Goal: Task Accomplishment & Management: Use online tool/utility

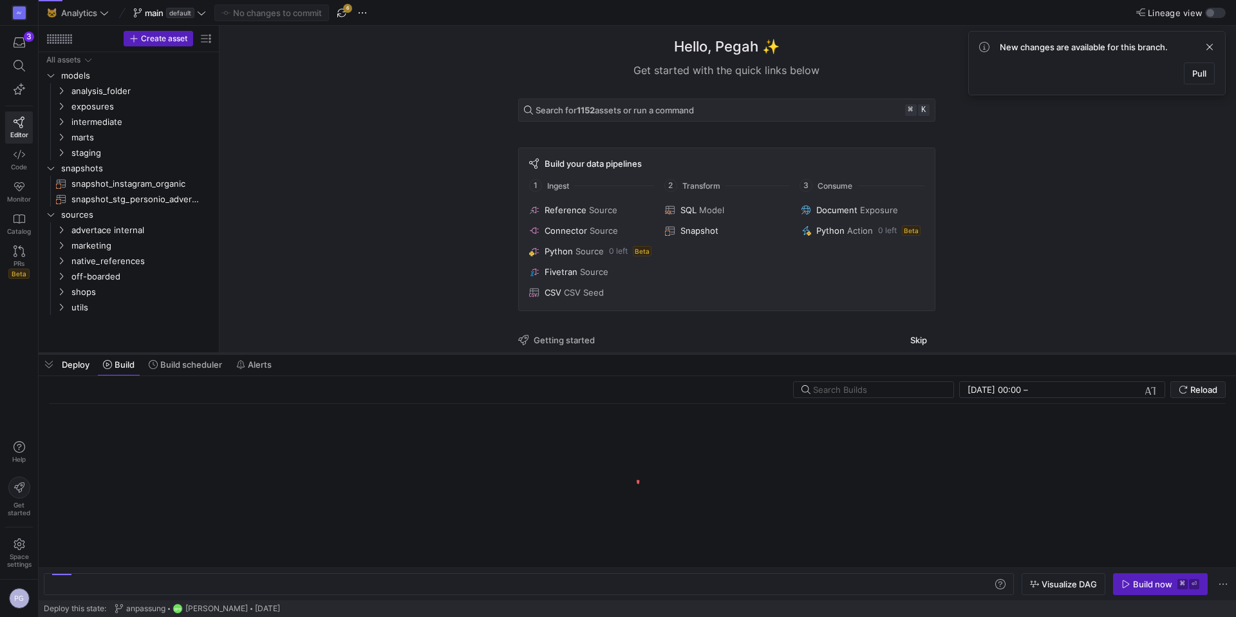
drag, startPoint x: 310, startPoint y: 595, endPoint x: 328, endPoint y: 354, distance: 242.2
click at [328, 354] on div at bounding box center [638, 353] width 1198 height 5
click at [185, 368] on span "Build scheduler" at bounding box center [191, 364] width 62 height 10
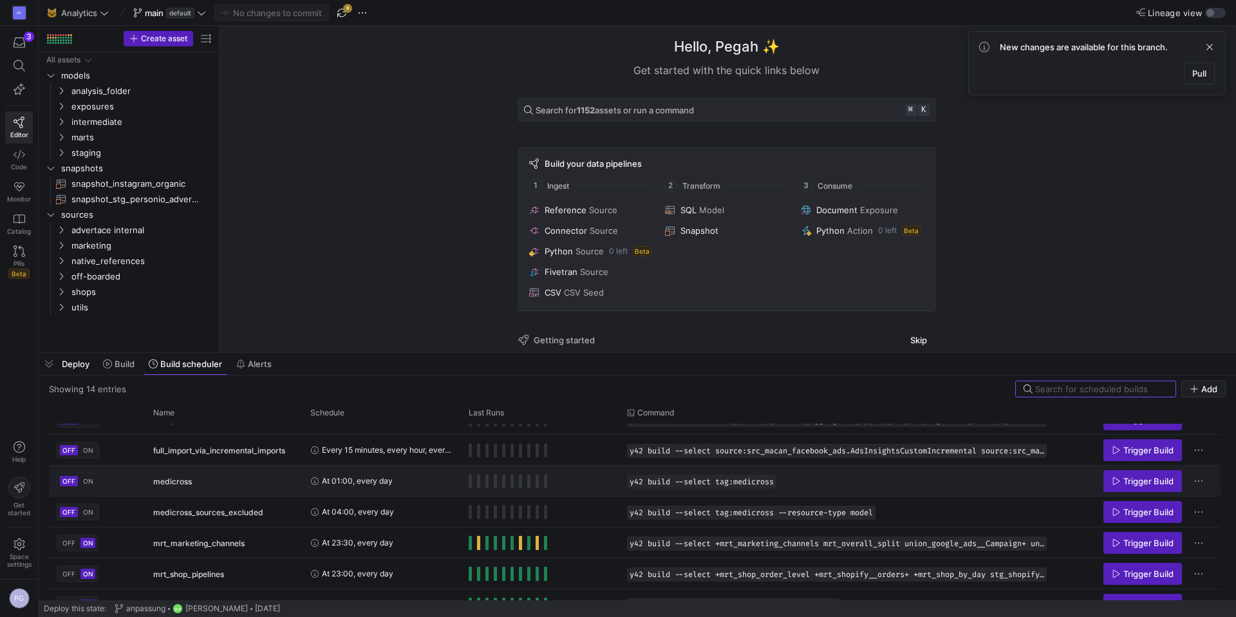
scroll to position [174, 0]
click at [59, 244] on icon "Press SPACE to select this row." at bounding box center [61, 245] width 9 height 8
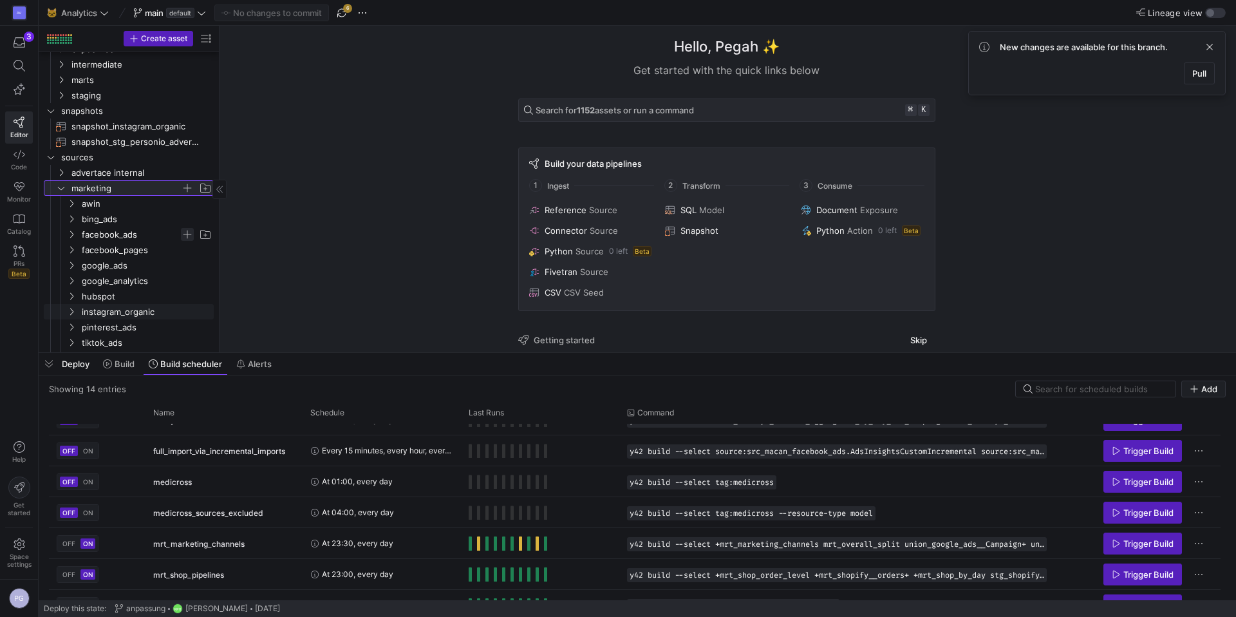
scroll to position [73, 0]
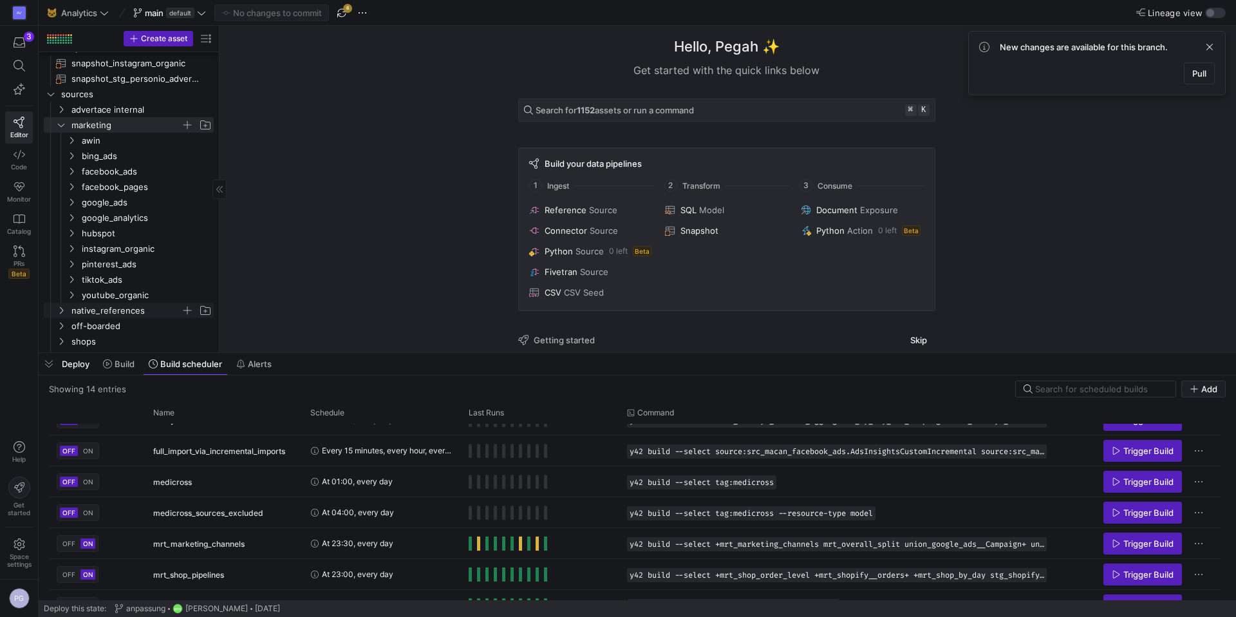
click at [61, 311] on icon "Press SPACE to select this row." at bounding box center [61, 311] width 9 height 8
click at [61, 311] on icon at bounding box center [61, 311] width 9 height 8
drag, startPoint x: 61, startPoint y: 124, endPoint x: 61, endPoint y: 118, distance: 6.5
click at [61, 124] on icon "Press SPACE to select this row." at bounding box center [61, 125] width 9 height 8
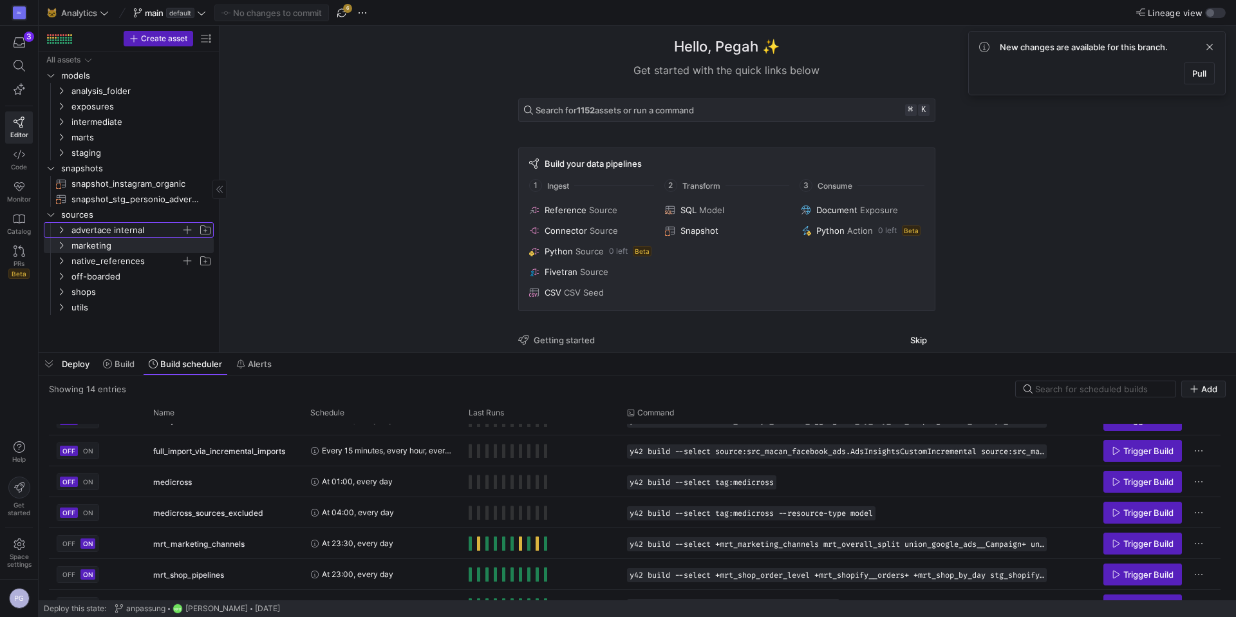
click at [62, 226] on icon "Press SPACE to select this row." at bounding box center [61, 230] width 9 height 8
click at [62, 226] on icon at bounding box center [61, 230] width 9 height 8
click at [63, 304] on icon "Press SPACE to select this row." at bounding box center [61, 307] width 9 height 8
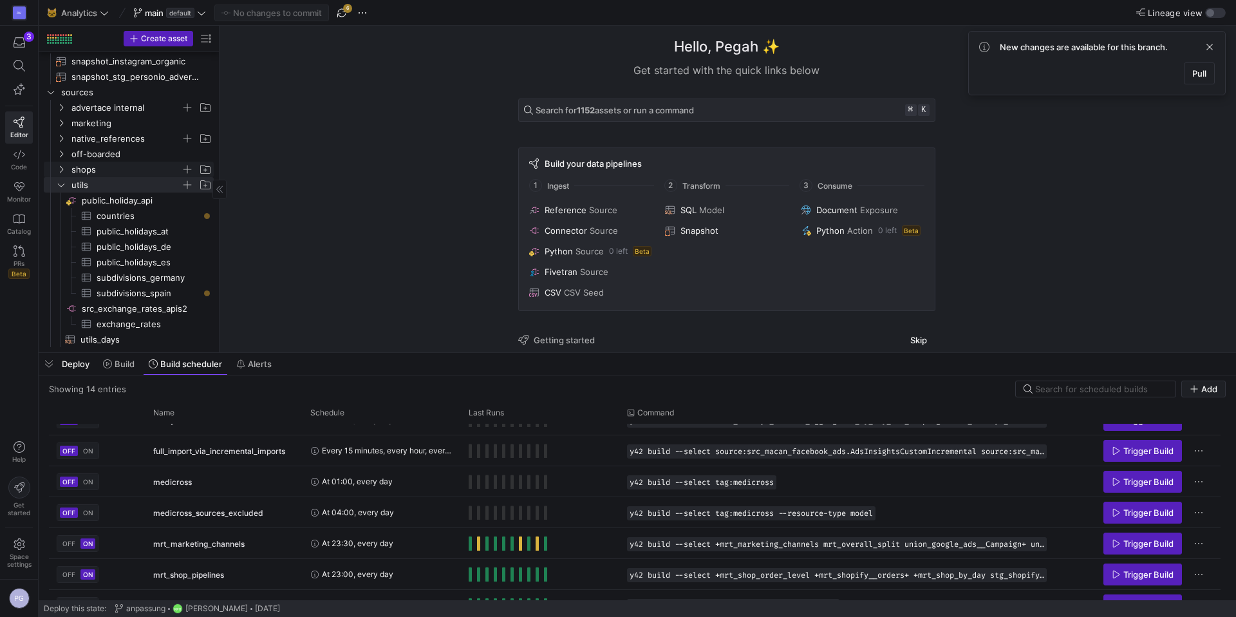
click at [57, 167] on icon "Press SPACE to select this row." at bounding box center [61, 170] width 9 height 8
click at [73, 246] on icon "Press SPACE to select this row." at bounding box center [71, 246] width 3 height 7
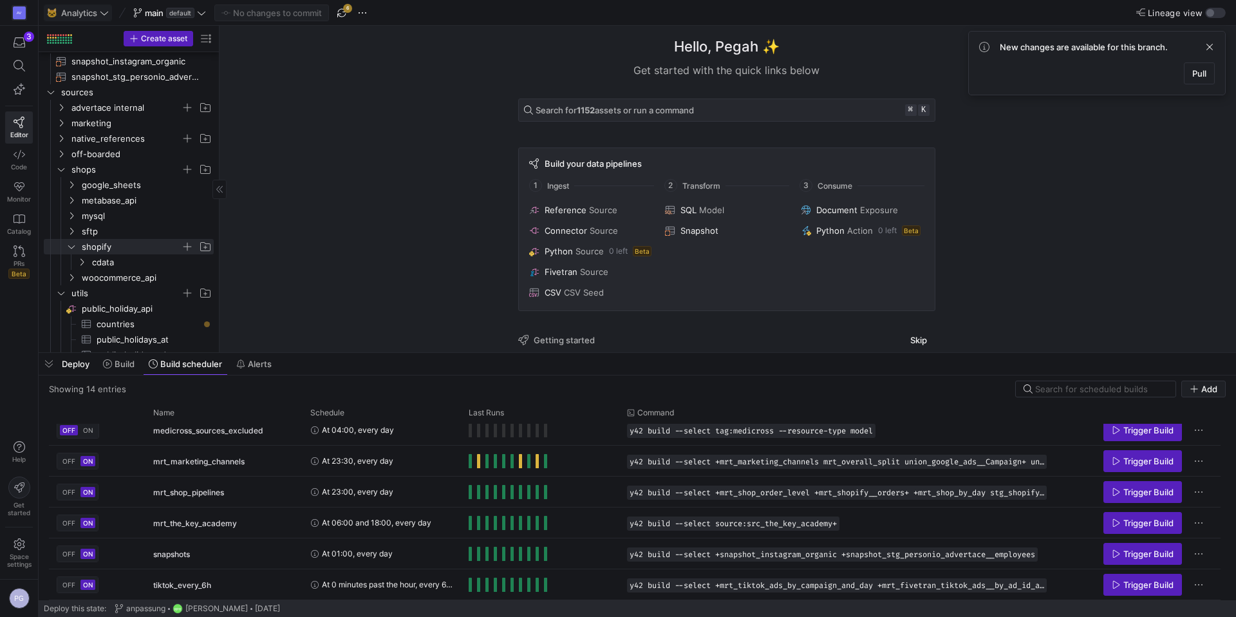
click at [107, 15] on icon at bounding box center [104, 12] width 9 height 9
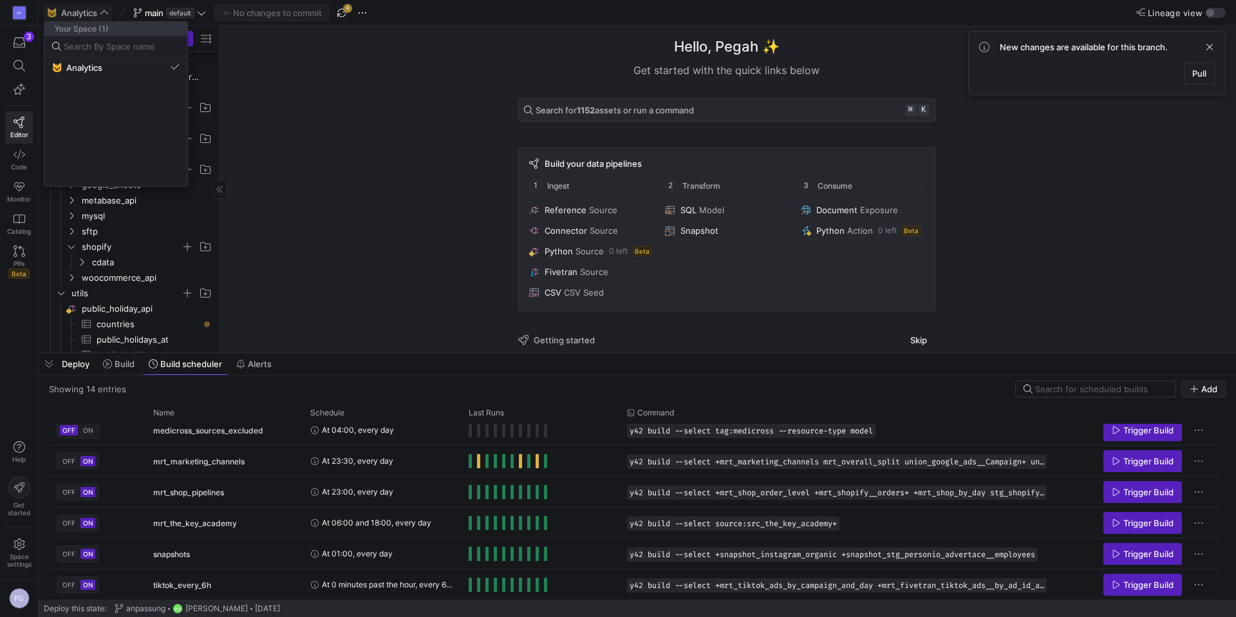
click at [107, 15] on div at bounding box center [618, 308] width 1236 height 617
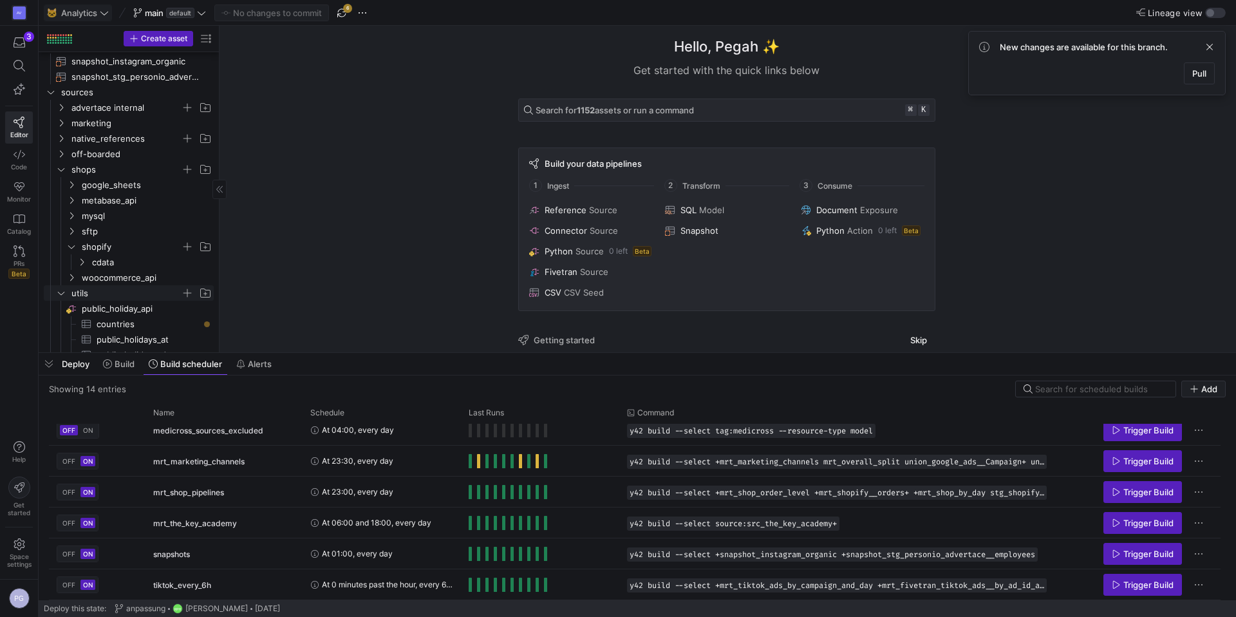
click at [57, 294] on icon "Press SPACE to select this row." at bounding box center [61, 293] width 9 height 8
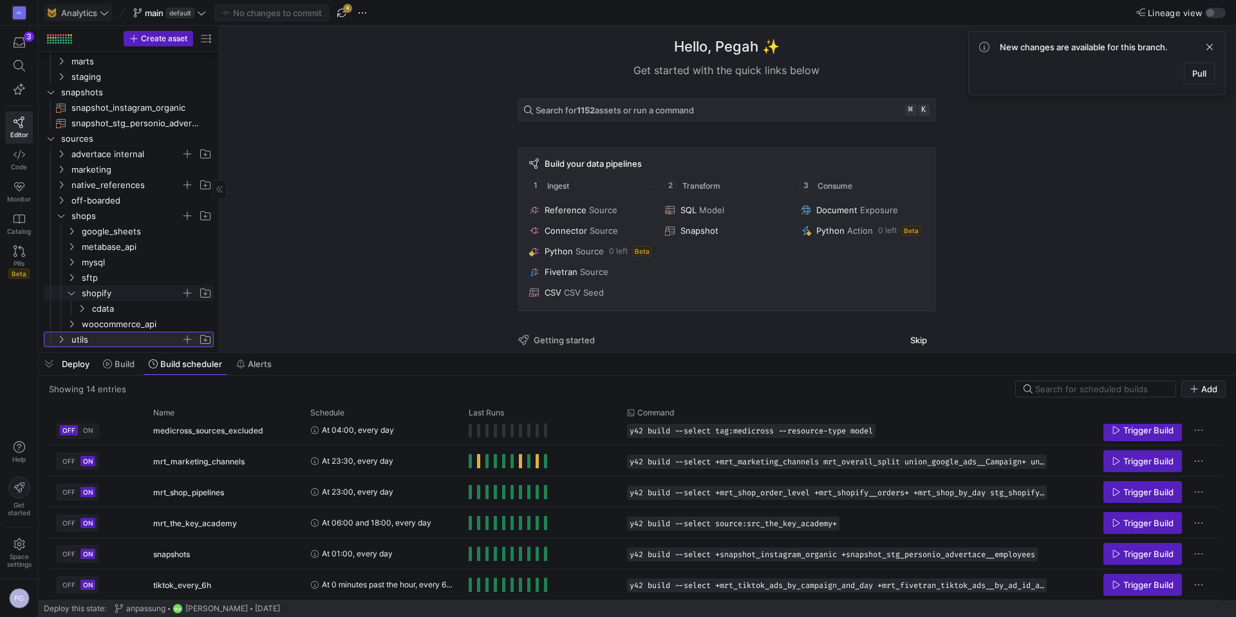
scroll to position [71, 0]
click at [79, 308] on icon "Press SPACE to select this row." at bounding box center [81, 309] width 9 height 8
click at [77, 309] on icon at bounding box center [81, 309] width 9 height 8
click at [72, 323] on icon "Press SPACE to select this row." at bounding box center [71, 324] width 9 height 8
click at [72, 323] on icon at bounding box center [71, 324] width 9 height 8
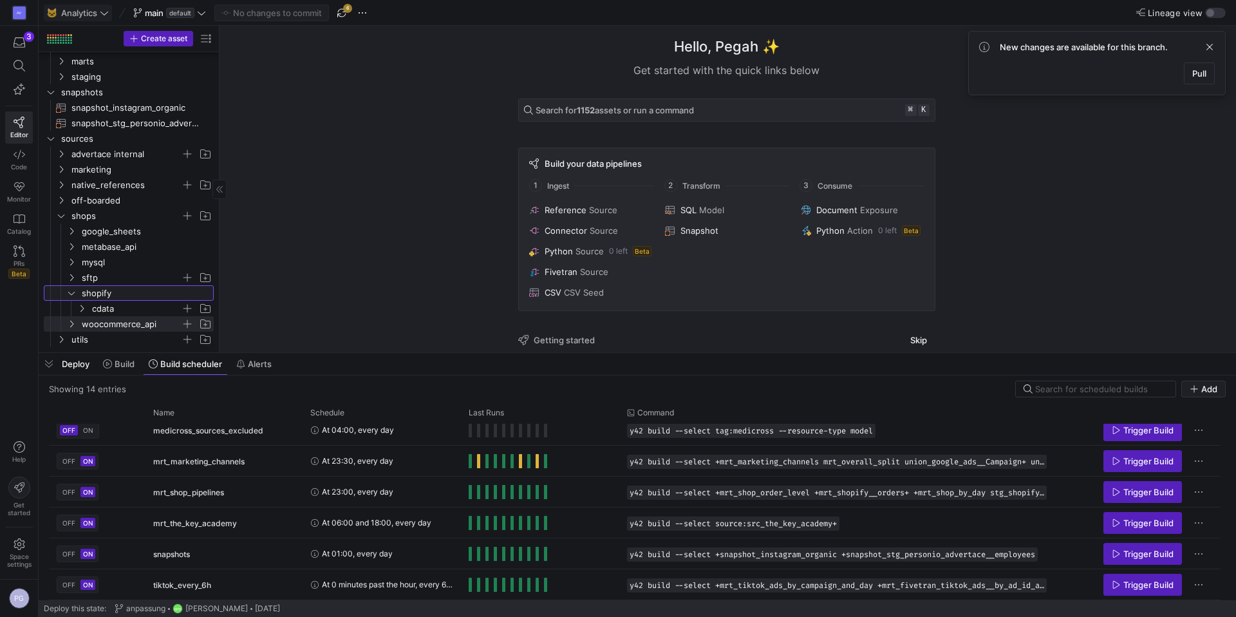
click at [69, 295] on icon "Press SPACE to select this row." at bounding box center [71, 293] width 9 height 8
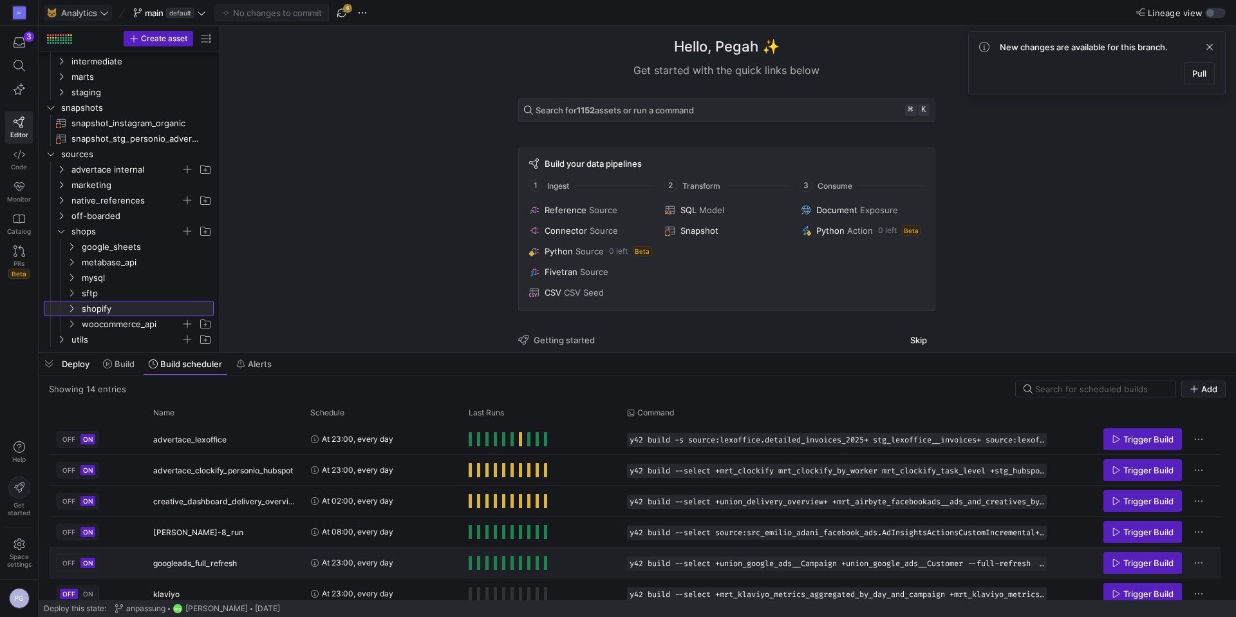
scroll to position [33, 0]
